Goal: Task Accomplishment & Management: Use online tool/utility

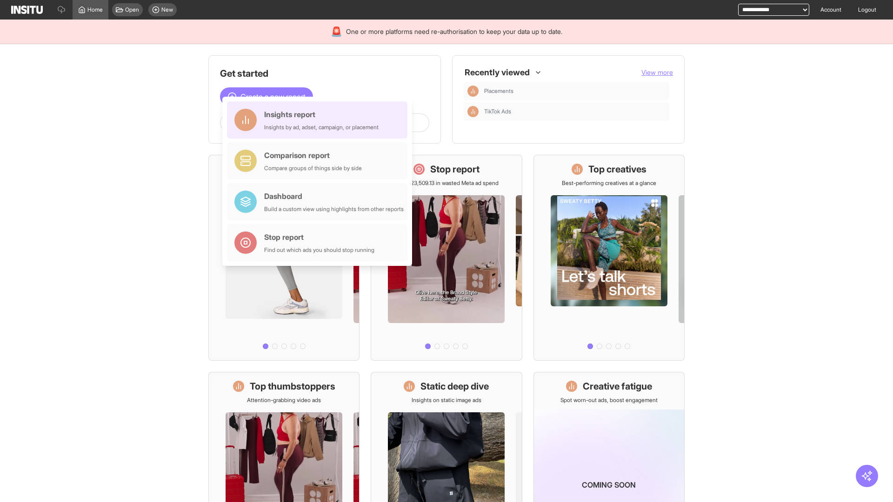
click at [319, 120] on div "Insights report Insights by ad, adset, campaign, or placement" at bounding box center [321, 120] width 114 height 22
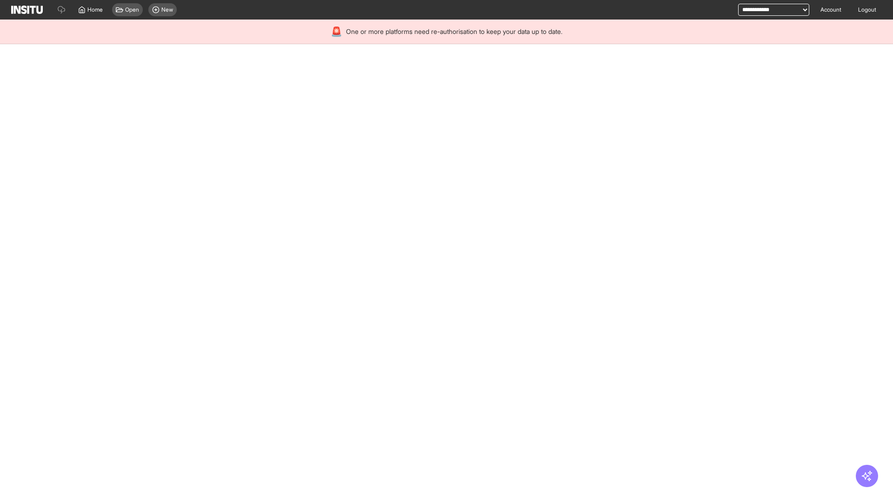
select select "**"
